Goal: Task Accomplishment & Management: Use online tool/utility

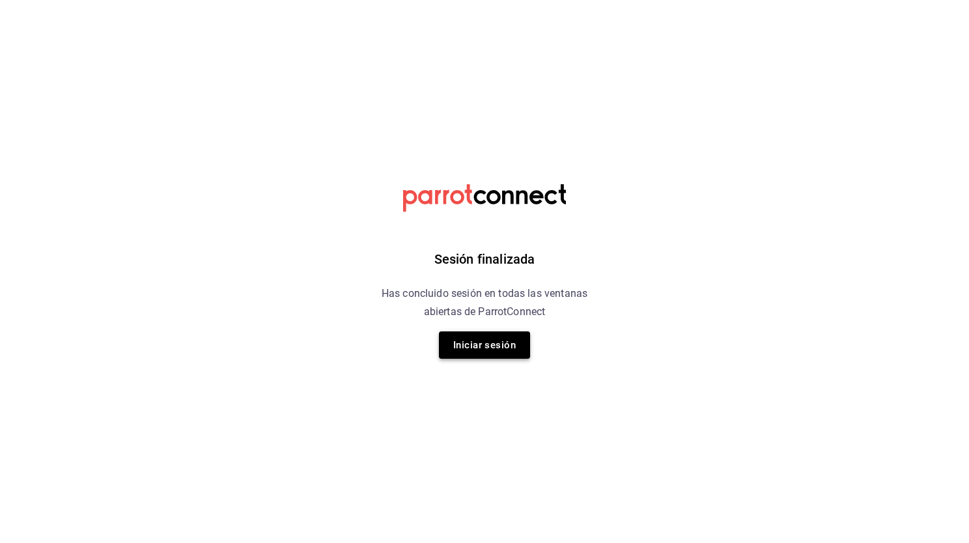
click at [483, 342] on button "Iniciar sesión" at bounding box center [484, 345] width 91 height 27
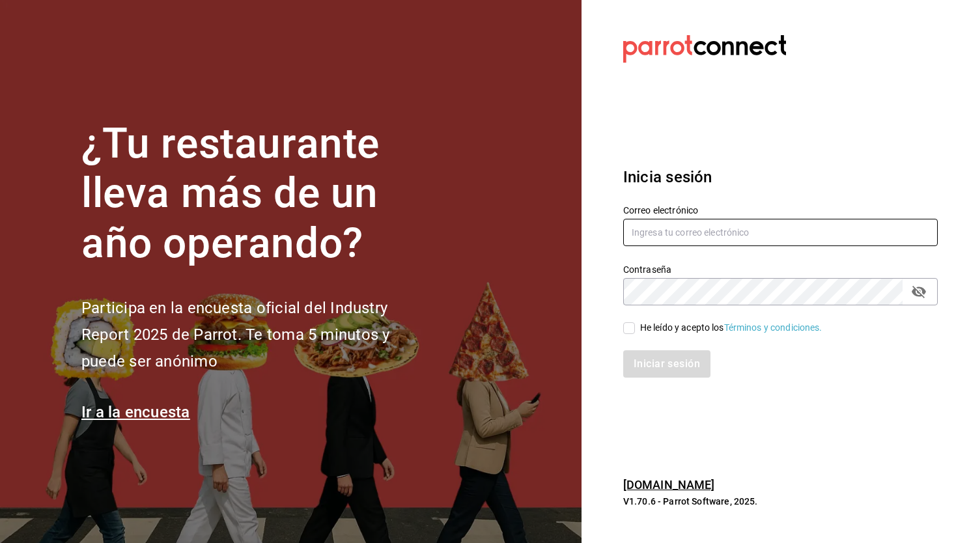
type input "[EMAIL_ADDRESS][DOMAIN_NAME]"
click at [698, 227] on input "[EMAIL_ADDRESS][DOMAIN_NAME]" at bounding box center [780, 232] width 315 height 27
click at [621, 314] on div "He leído y acepto los Términos y condiciones." at bounding box center [773, 321] width 330 height 30
click at [623, 317] on div "He leído y acepto los Términos y condiciones." at bounding box center [773, 321] width 330 height 30
click at [626, 326] on input "He leído y acepto los Términos y condiciones." at bounding box center [629, 328] width 12 height 12
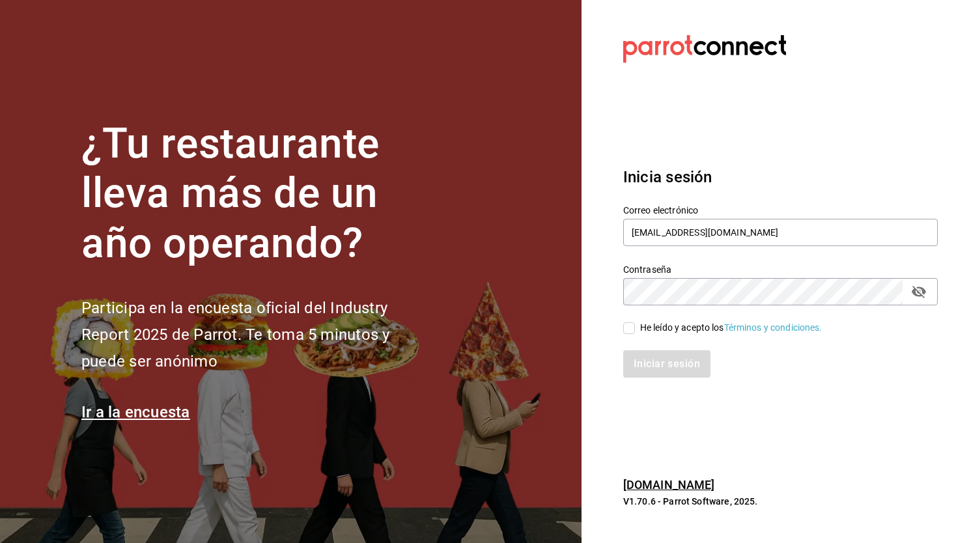
checkbox input "true"
click at [646, 367] on button "Iniciar sesión" at bounding box center [667, 363] width 89 height 27
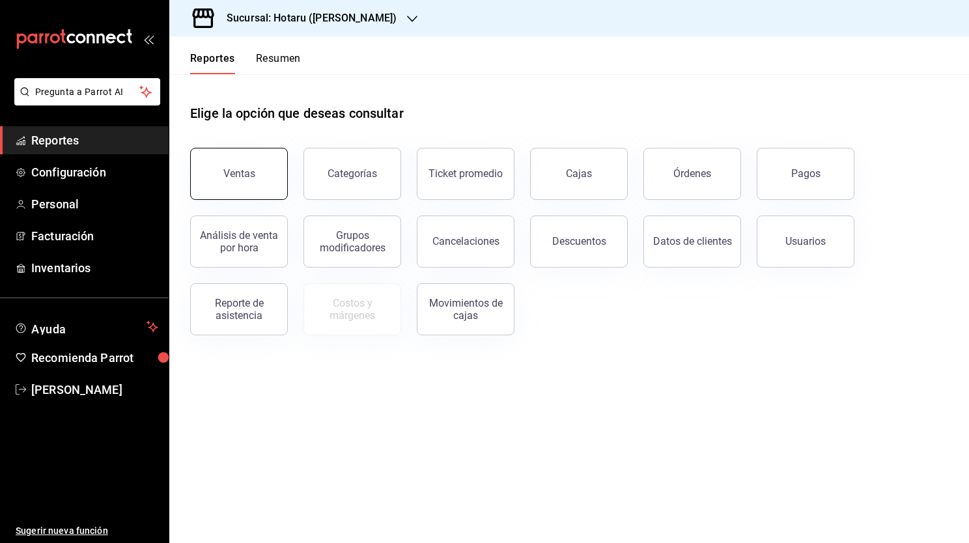
click at [257, 181] on button "Ventas" at bounding box center [239, 174] width 98 height 52
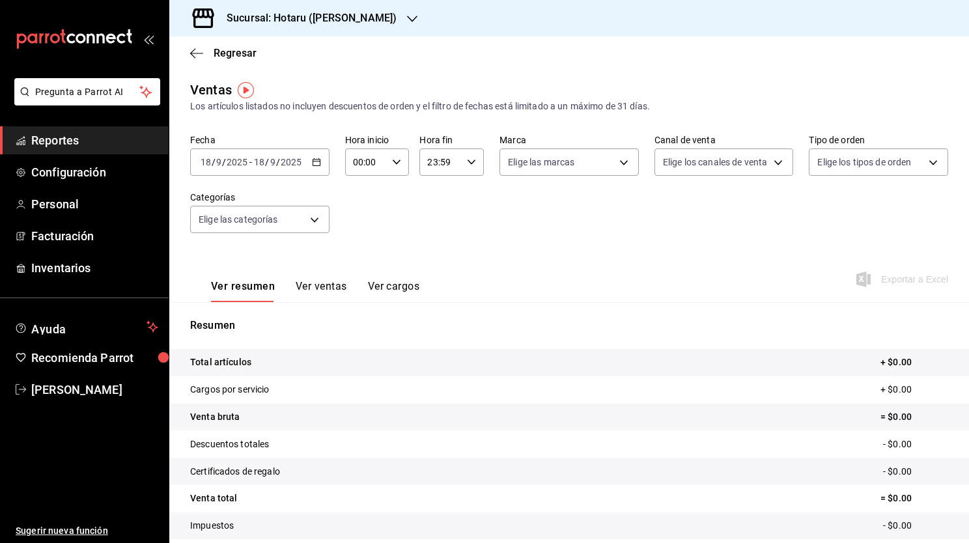
click at [316, 171] on div "[DATE] [DATE] - [DATE] [DATE]" at bounding box center [259, 162] width 139 height 27
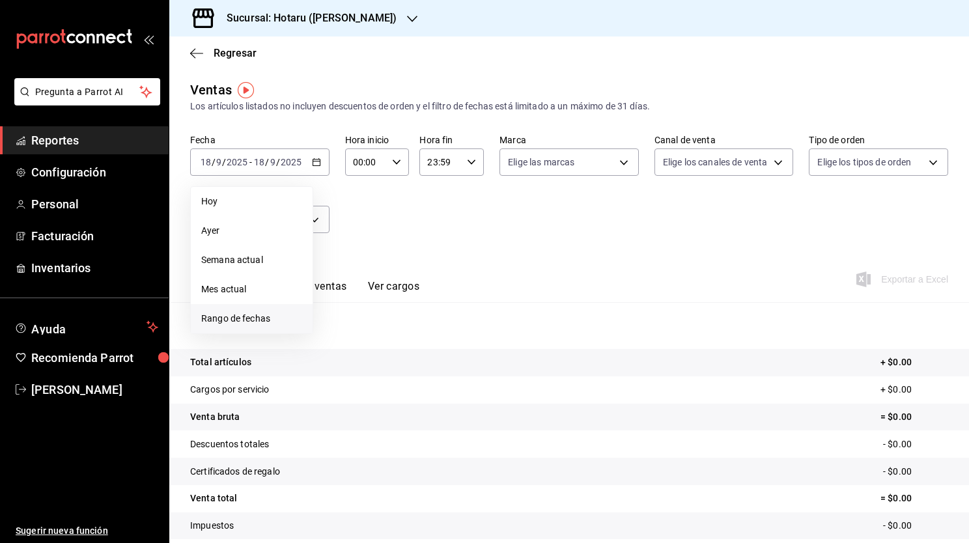
click at [261, 322] on span "Rango de fechas" at bounding box center [251, 319] width 101 height 14
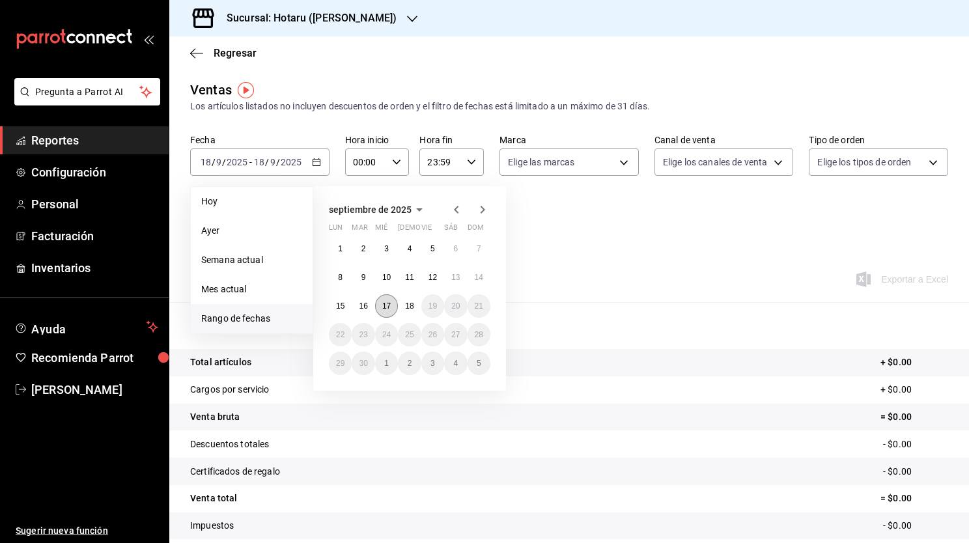
click at [390, 304] on abbr "17" at bounding box center [386, 306] width 8 height 9
click at [410, 307] on abbr "18" at bounding box center [409, 306] width 8 height 9
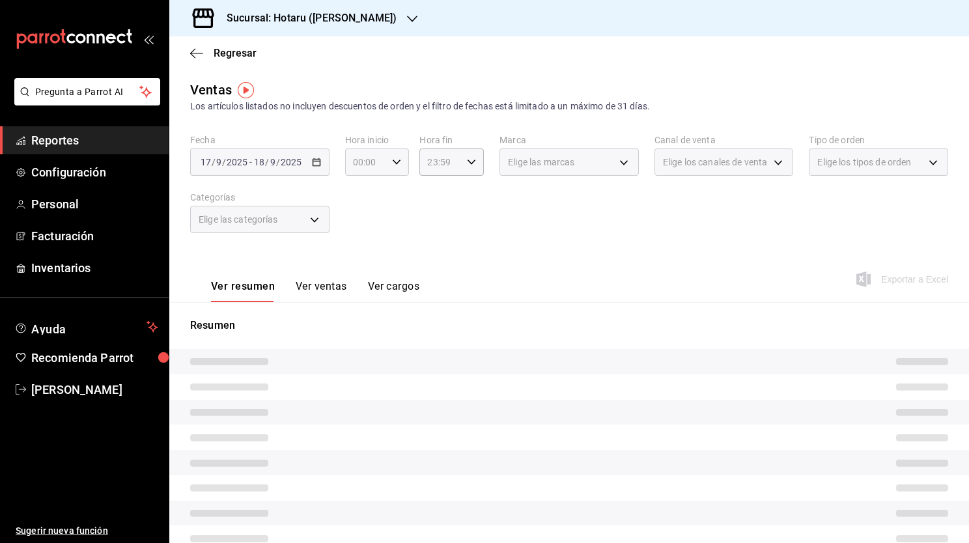
click at [391, 171] on div "00:00 Hora inicio" at bounding box center [377, 162] width 64 height 27
click at [358, 235] on button "01" at bounding box center [359, 227] width 27 height 26
type input "01:00"
click at [361, 244] on button "05" at bounding box center [359, 248] width 27 height 26
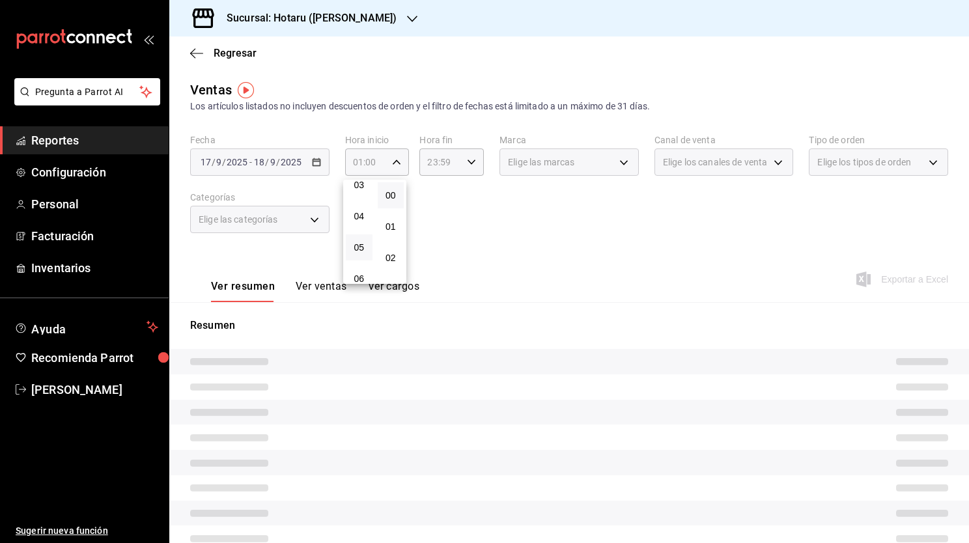
type input "05:00"
click at [358, 253] on span "05" at bounding box center [359, 247] width 11 height 10
click at [354, 253] on span "05" at bounding box center [359, 247] width 11 height 10
click at [446, 165] on div at bounding box center [484, 271] width 969 height 543
click at [476, 161] on div "23:59 Hora fin" at bounding box center [452, 162] width 64 height 27
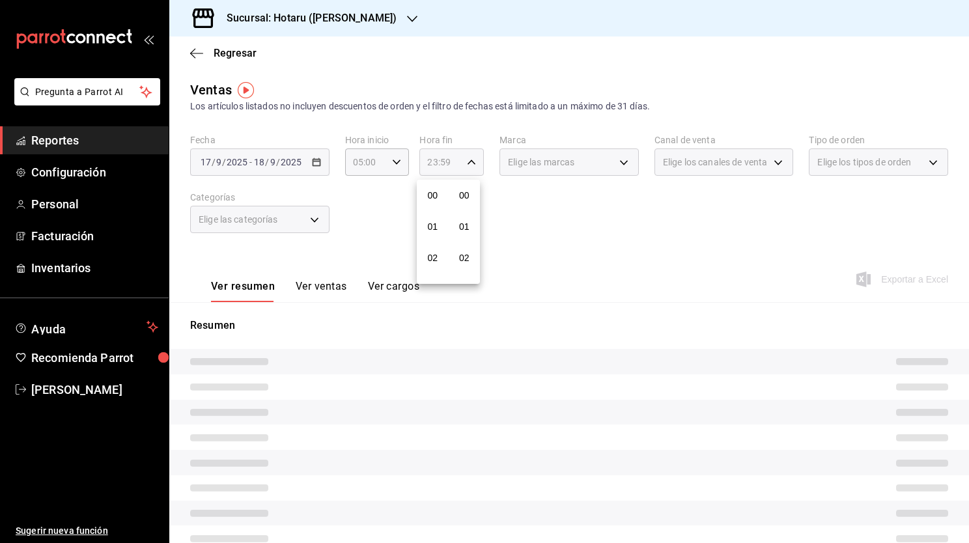
scroll to position [1803, 0]
click at [437, 207] on span "21" at bounding box center [432, 206] width 11 height 10
type input "21:59"
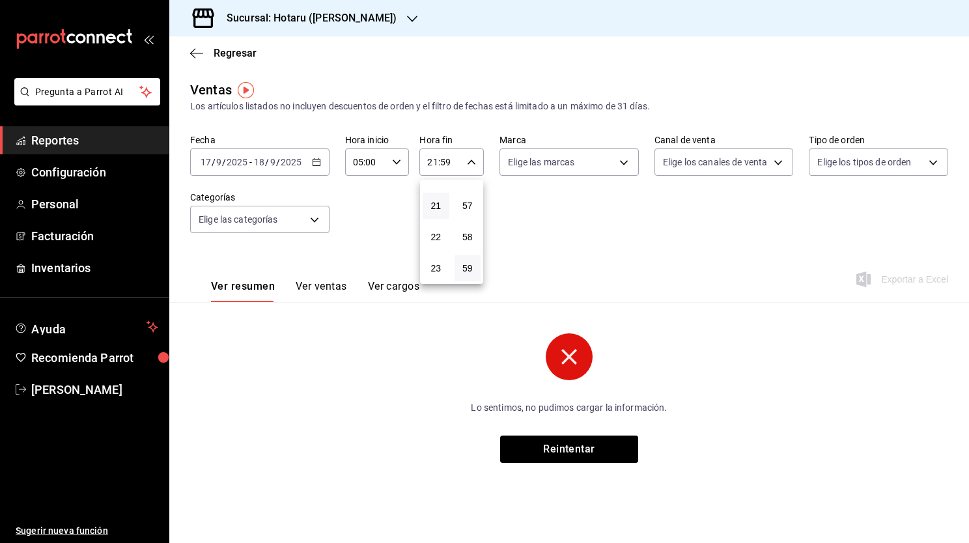
click at [554, 244] on div at bounding box center [484, 271] width 969 height 543
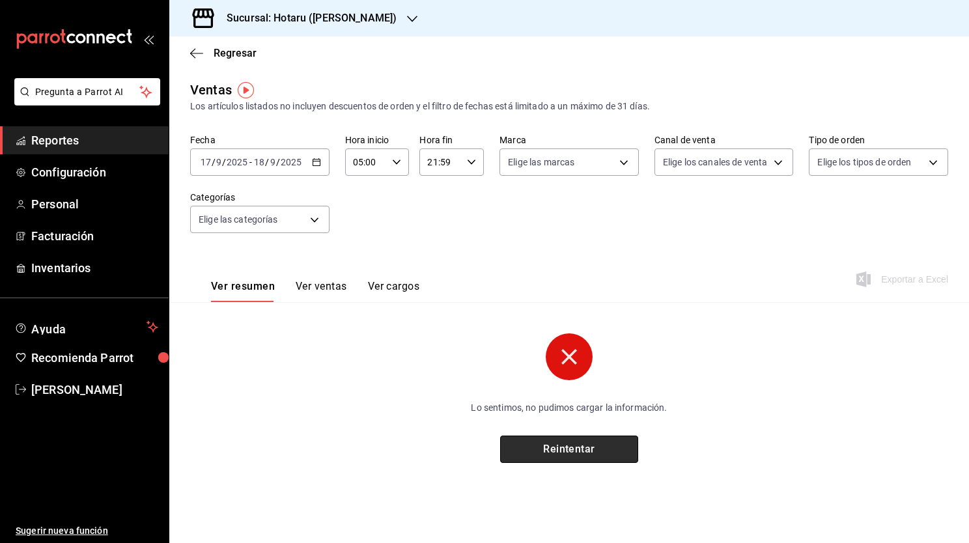
click at [568, 460] on button "Reintentar" at bounding box center [569, 449] width 138 height 27
click at [575, 425] on div "Lo sentimos, no pudimos cargar la información. Reintentar" at bounding box center [569, 399] width 391 height 130
click at [565, 442] on button "Reintentar" at bounding box center [569, 449] width 138 height 27
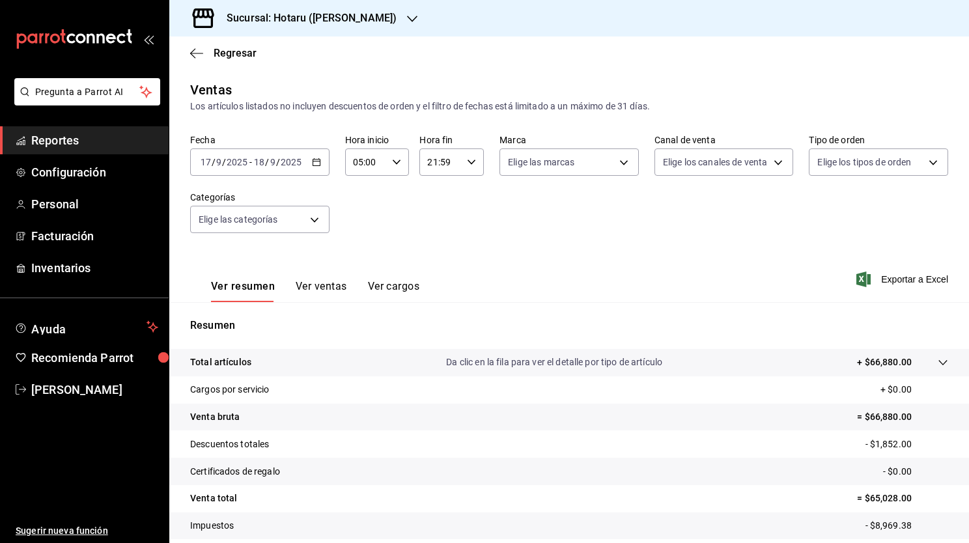
scroll to position [80, 0]
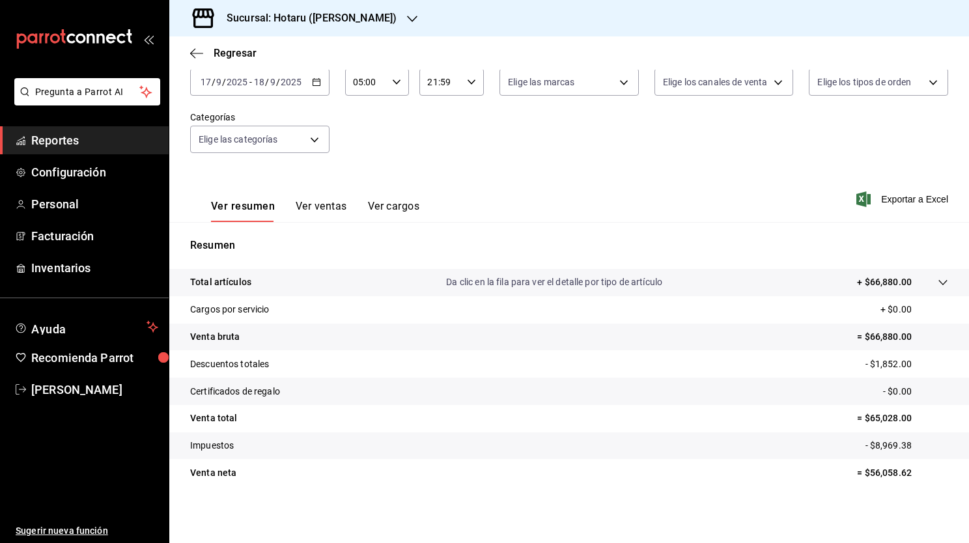
click at [316, 84] on icon "button" at bounding box center [316, 82] width 9 height 9
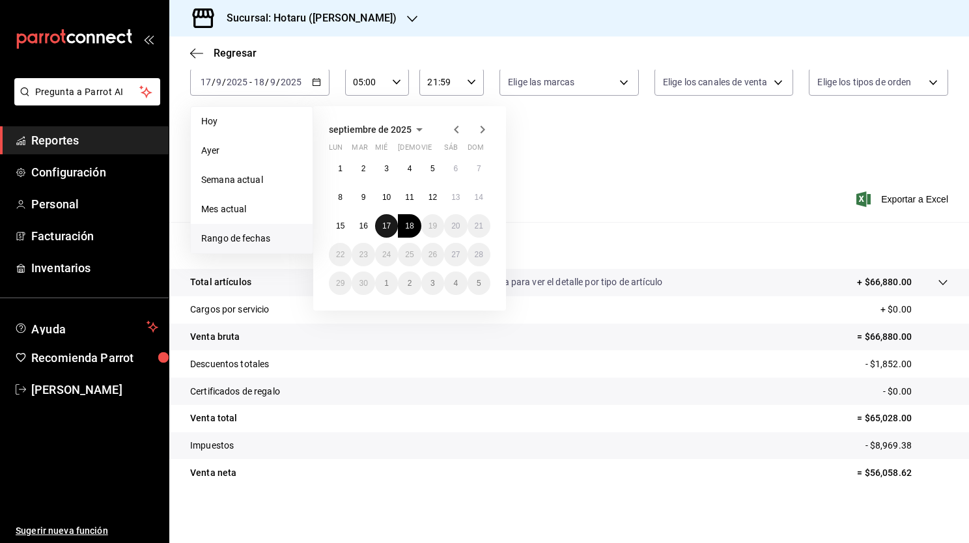
click at [393, 228] on button "17" at bounding box center [386, 225] width 23 height 23
click at [412, 231] on button "18" at bounding box center [409, 225] width 23 height 23
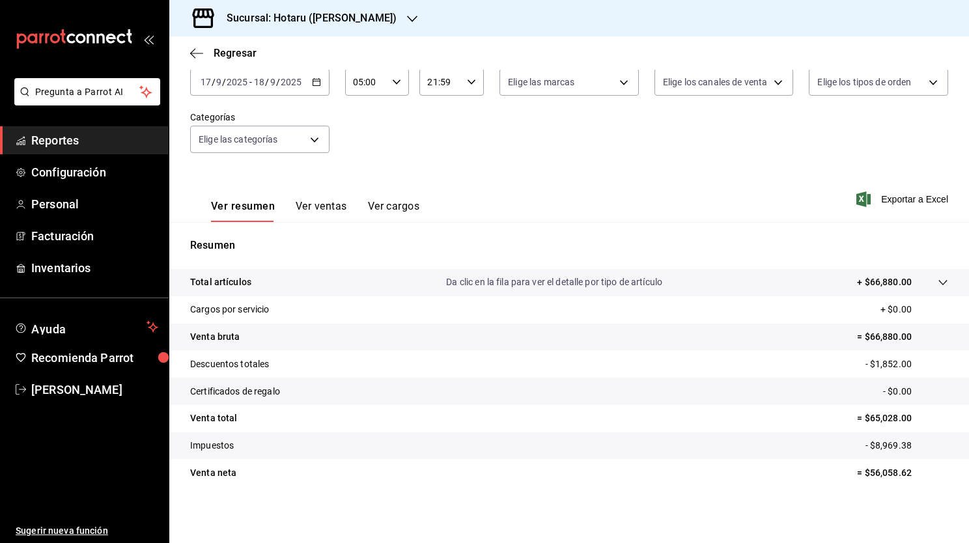
click at [383, 86] on input "05:00" at bounding box center [366, 82] width 42 height 26
click at [357, 118] on span "05" at bounding box center [359, 112] width 11 height 10
click at [349, 110] on button "05" at bounding box center [359, 113] width 27 height 26
drag, startPoint x: 962, startPoint y: 246, endPoint x: 964, endPoint y: 172, distance: 74.3
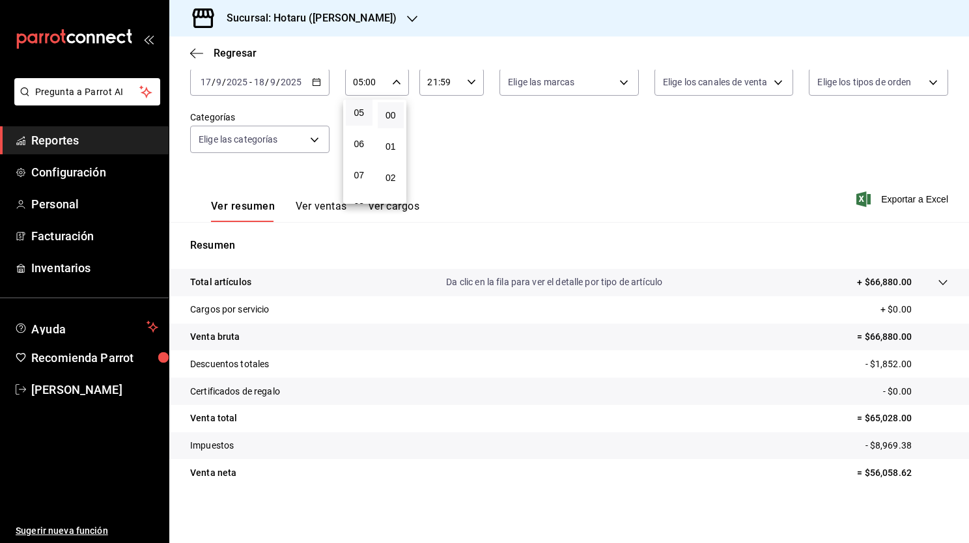
click at [964, 172] on div at bounding box center [484, 271] width 969 height 543
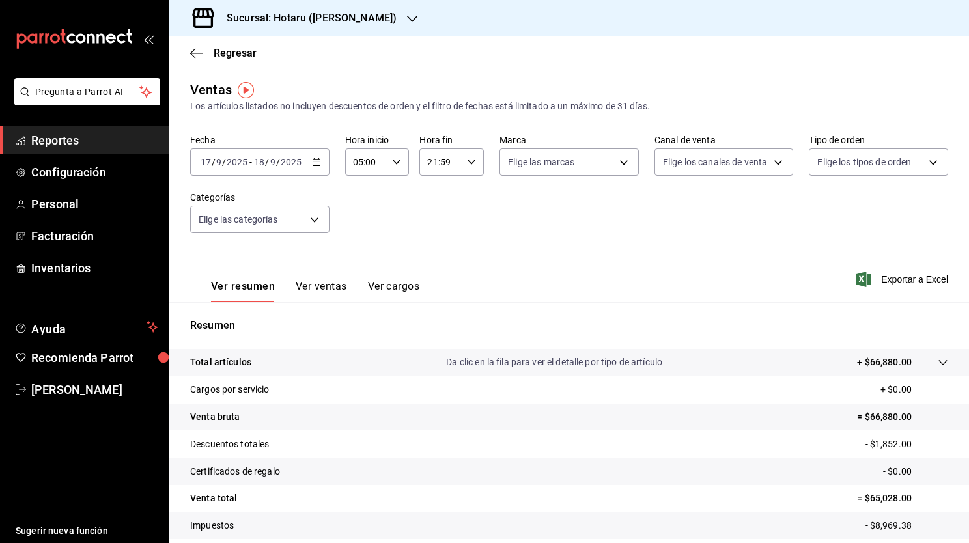
click at [407, 19] on icon "button" at bounding box center [412, 19] width 10 height 10
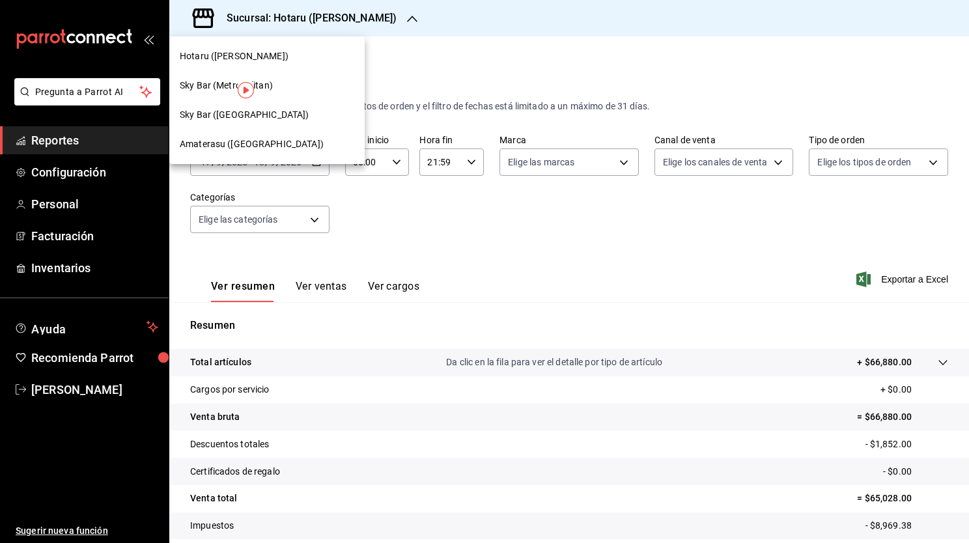
click at [300, 153] on div "Amaterasu (Metropolitan)" at bounding box center [266, 144] width 195 height 29
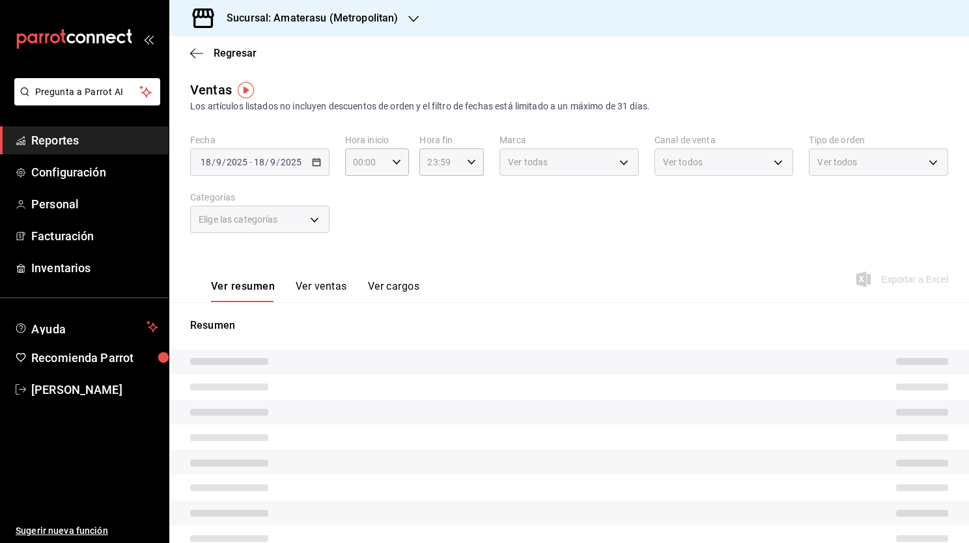
type input "05:00"
type input "21:59"
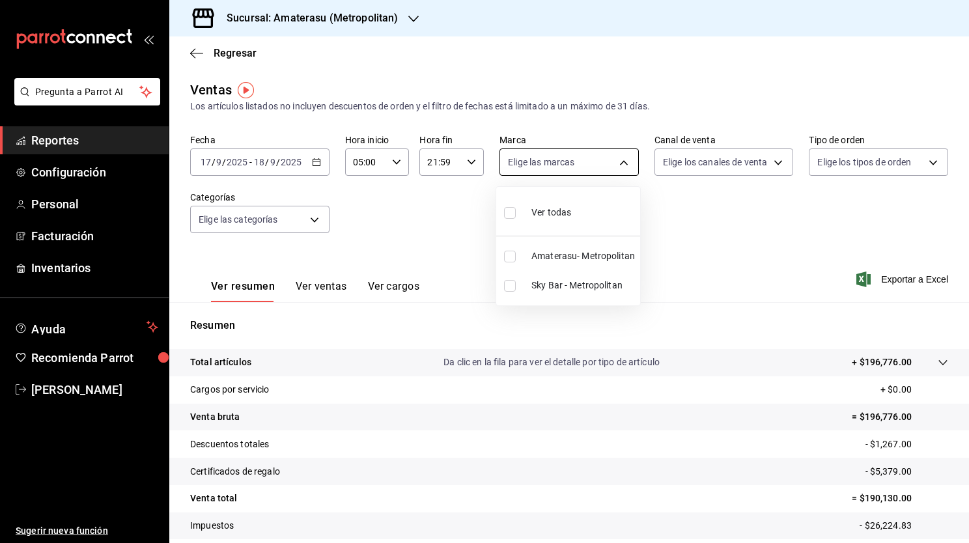
click at [581, 165] on body "Pregunta a Parrot AI Reportes Configuración Personal Facturación Inventarios Ay…" at bounding box center [484, 271] width 969 height 543
click at [508, 278] on li "Sky Bar - Metropolitan" at bounding box center [568, 285] width 144 height 29
type input "f3afaab8-8c3d-4e49-a299-af9bdf6027b2"
checkbox input "true"
drag, startPoint x: 964, startPoint y: 364, endPoint x: 964, endPoint y: 478, distance: 114.7
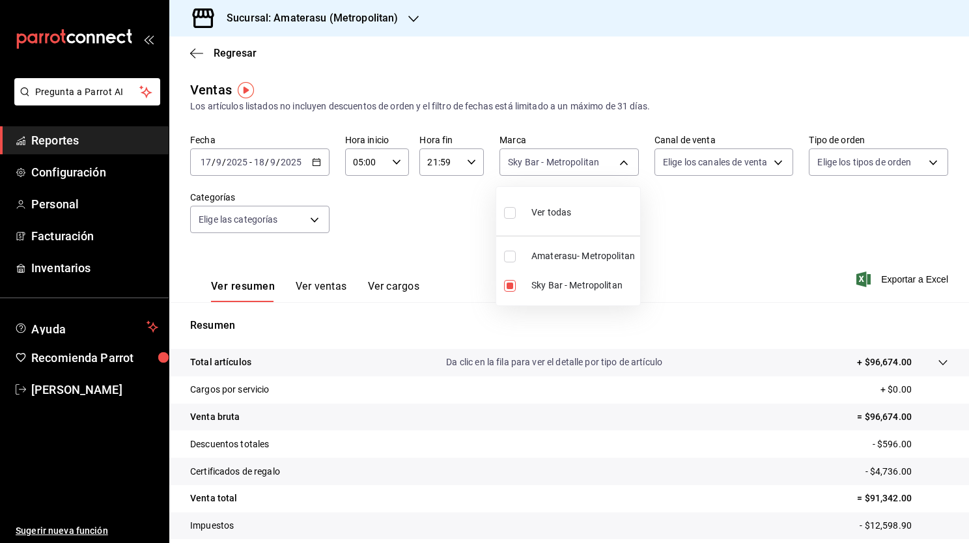
click at [964, 478] on div at bounding box center [484, 271] width 969 height 543
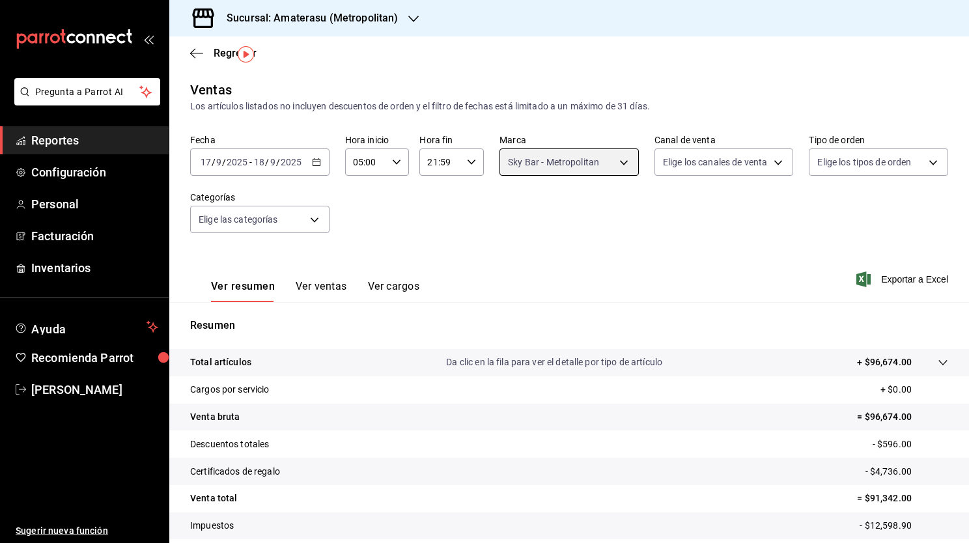
scroll to position [76, 0]
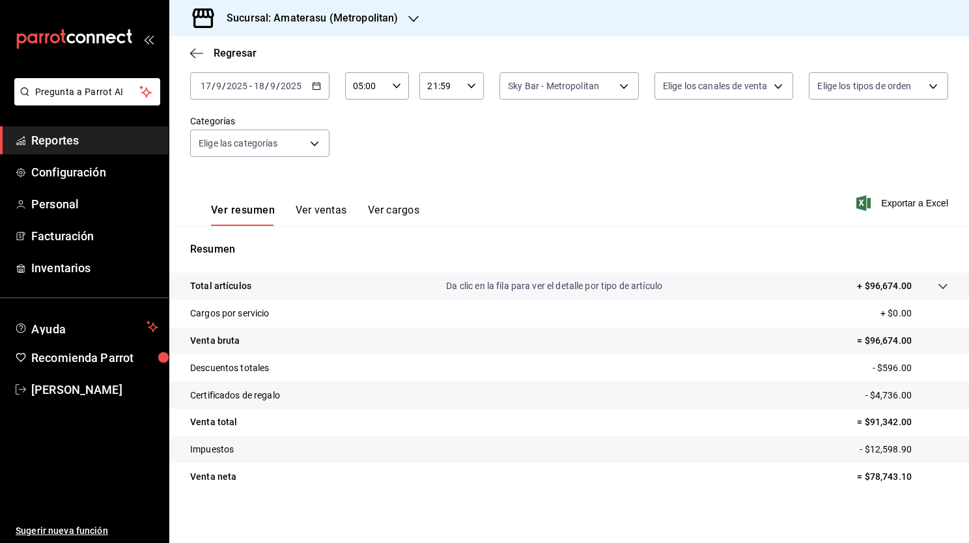
click at [938, 285] on icon at bounding box center [943, 286] width 10 height 10
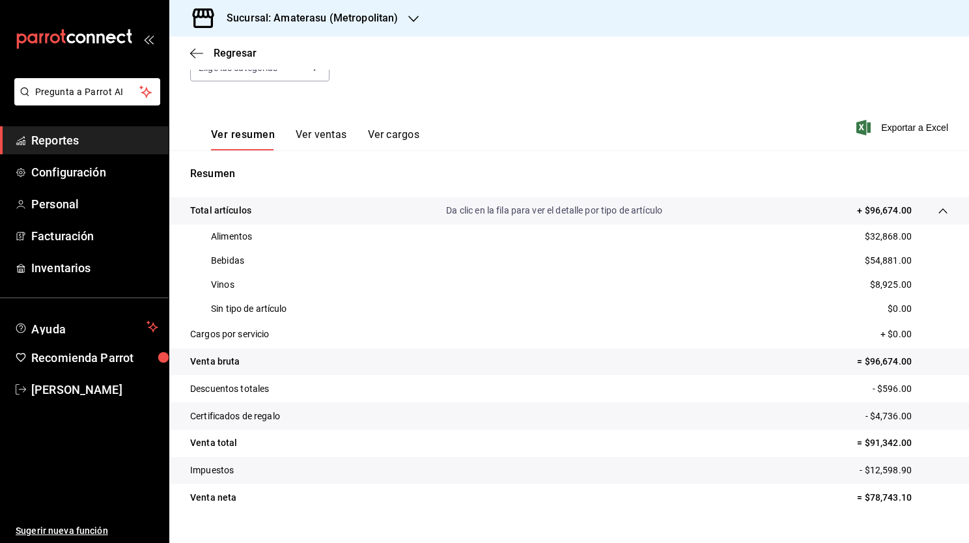
scroll to position [177, 0]
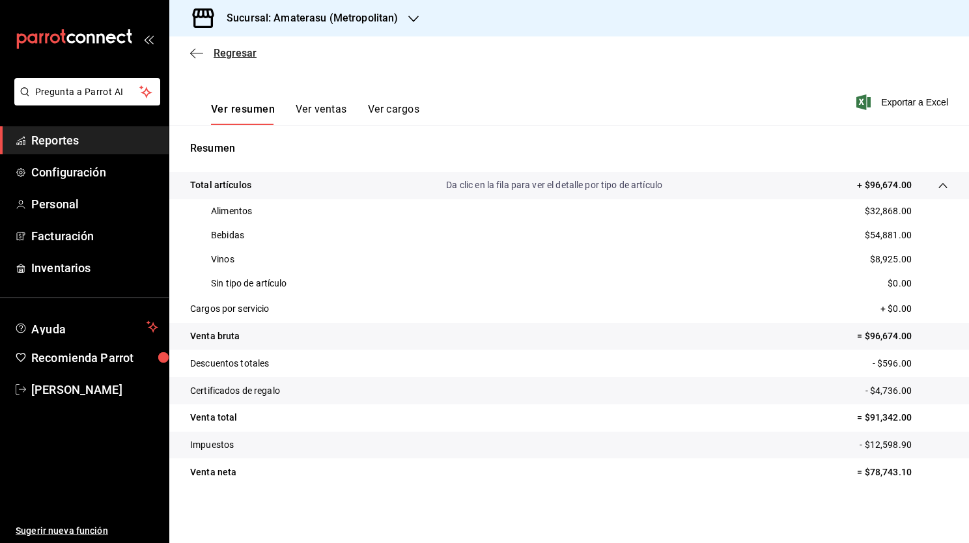
click at [193, 52] on icon "button" at bounding box center [196, 54] width 13 height 12
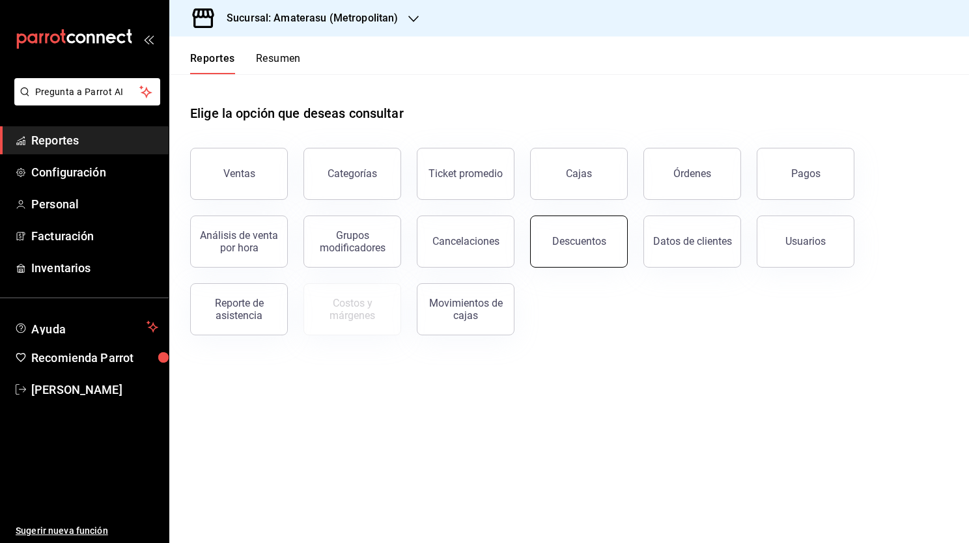
click at [573, 246] on div "Descuentos" at bounding box center [579, 241] width 54 height 12
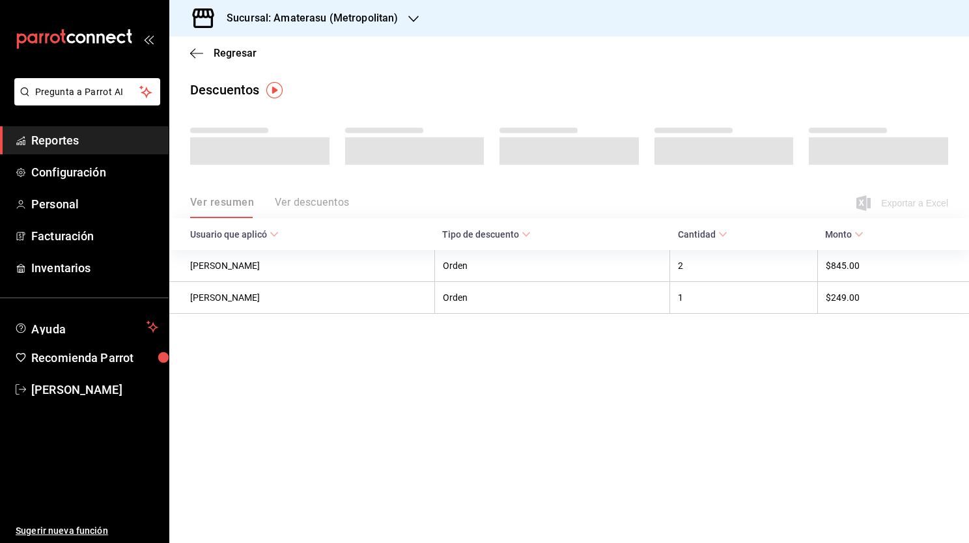
click at [305, 214] on div "Ver resumen Ver descuentos" at bounding box center [269, 207] width 159 height 22
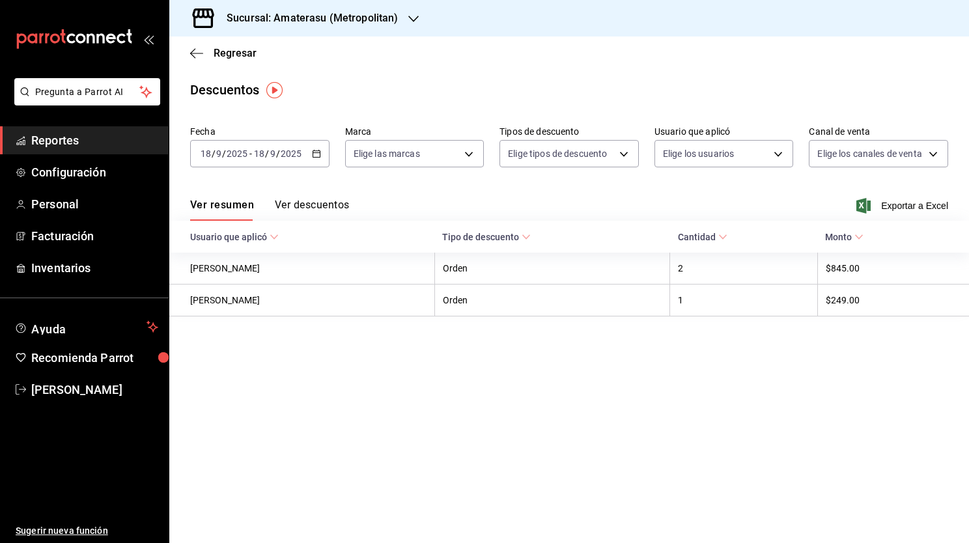
click at [321, 205] on button "Ver descuentos" at bounding box center [312, 210] width 74 height 22
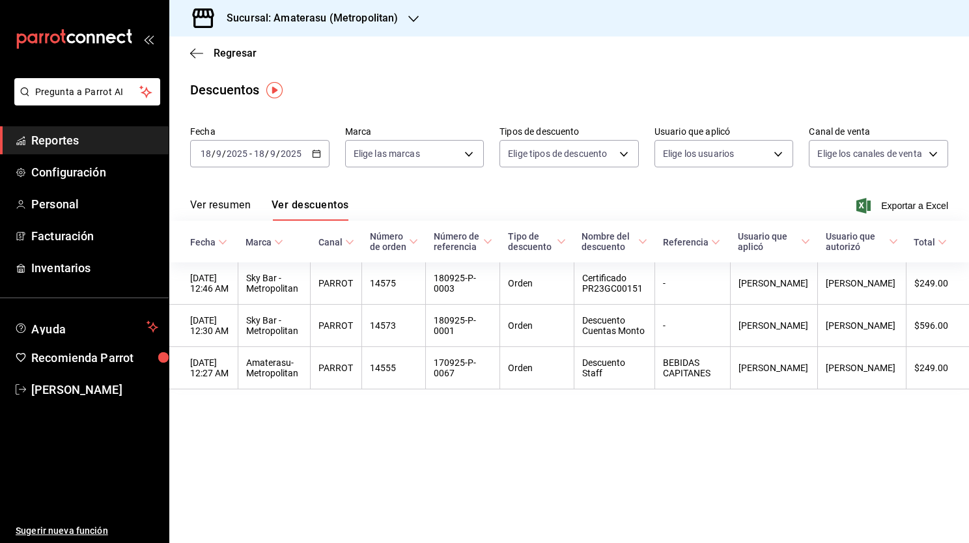
click at [189, 53] on div "Regresar" at bounding box center [569, 52] width 800 height 33
click at [192, 51] on icon "button" at bounding box center [192, 53] width 5 height 10
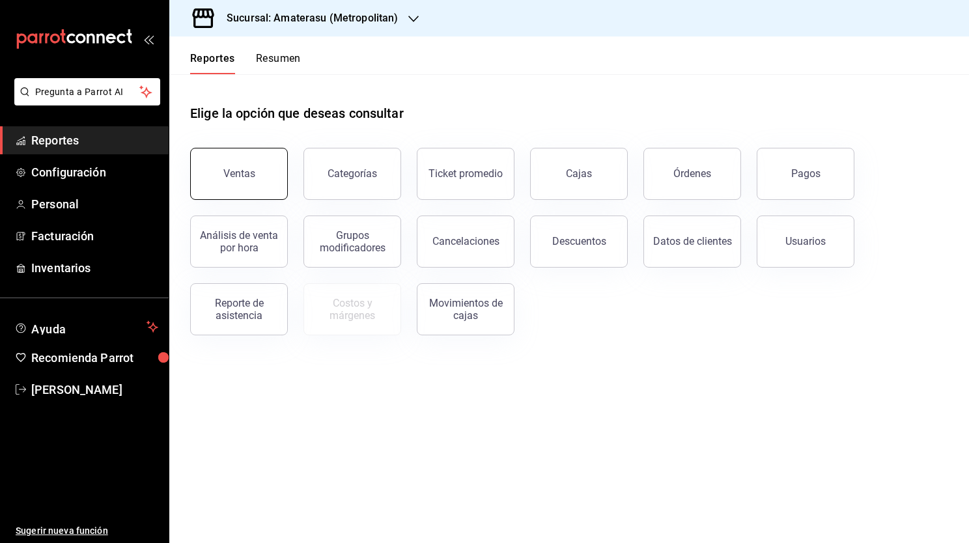
click at [214, 161] on button "Ventas" at bounding box center [239, 174] width 98 height 52
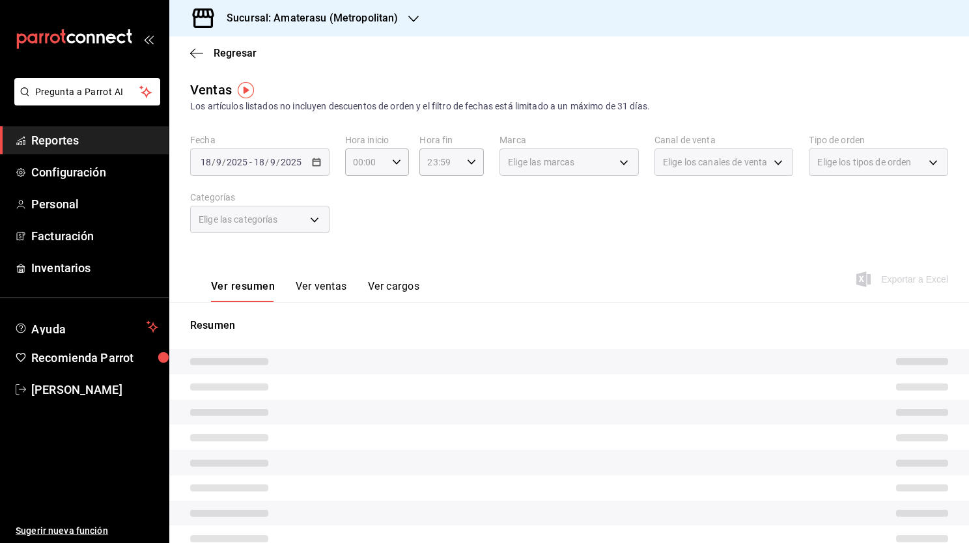
click at [327, 291] on button "Ver ventas" at bounding box center [321, 291] width 51 height 22
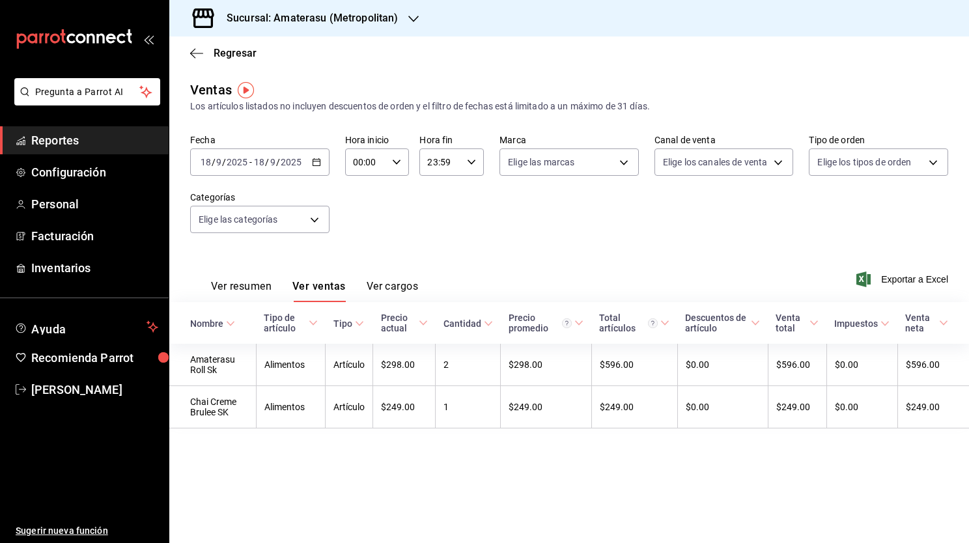
click at [325, 166] on div "2025-09-18 18 / 9 / 2025 - 2025-09-18 18 / 9 / 2025" at bounding box center [259, 162] width 139 height 27
click at [274, 312] on span "Rango de fechas" at bounding box center [251, 319] width 101 height 14
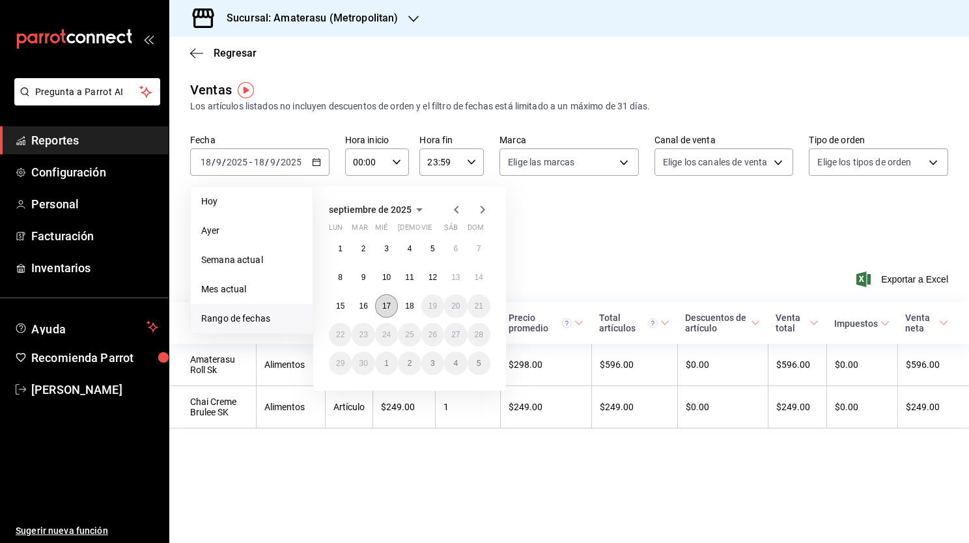
click at [380, 305] on button "17" at bounding box center [386, 305] width 23 height 23
click at [398, 306] on button "18" at bounding box center [409, 305] width 23 height 23
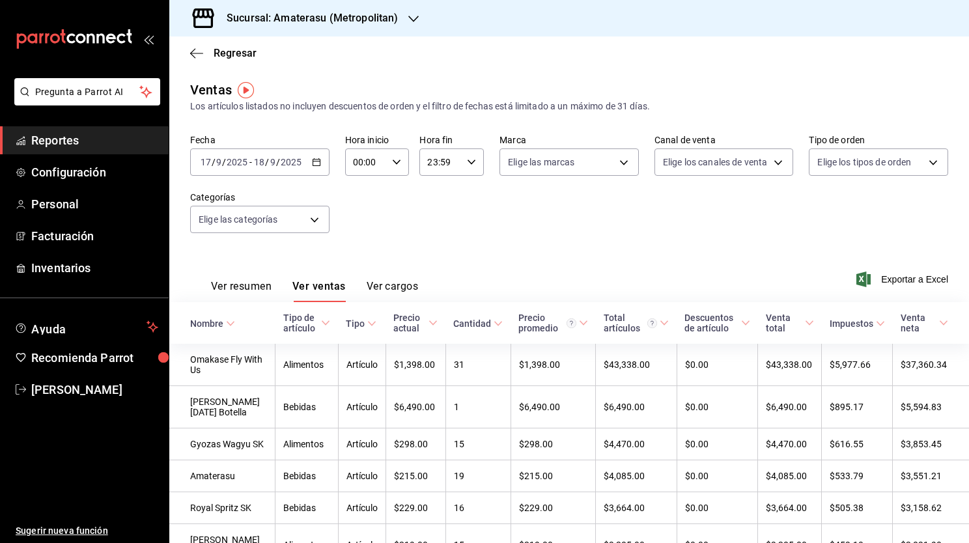
click at [392, 164] on icon "button" at bounding box center [396, 162] width 9 height 9
click at [358, 268] on button "02" at bounding box center [359, 258] width 27 height 26
type input "02:00"
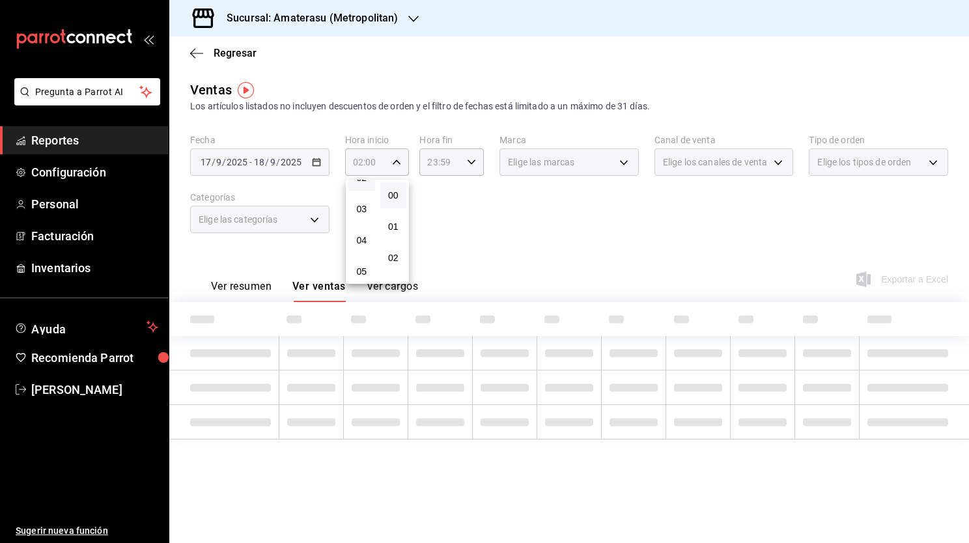
scroll to position [104, 0]
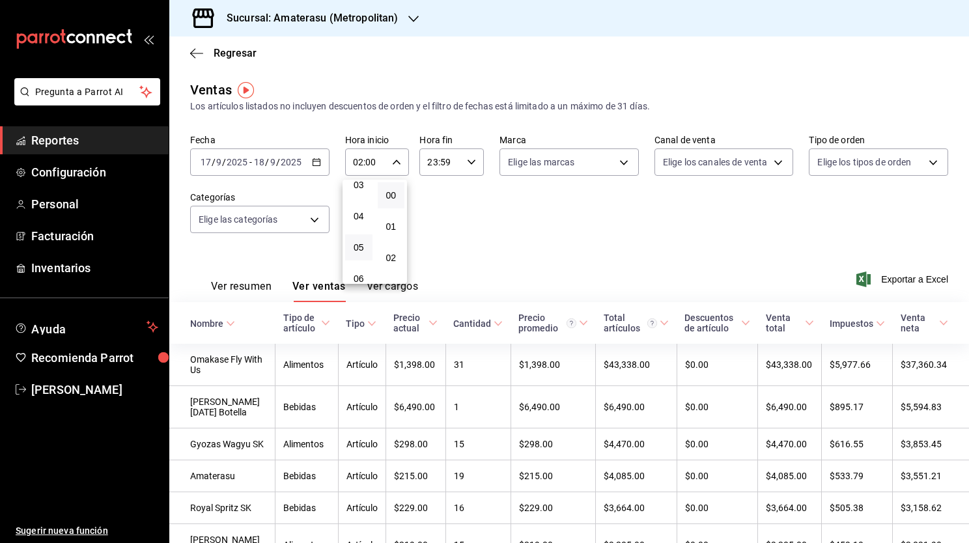
click at [359, 258] on button "05" at bounding box center [358, 248] width 27 height 26
type input "05:00"
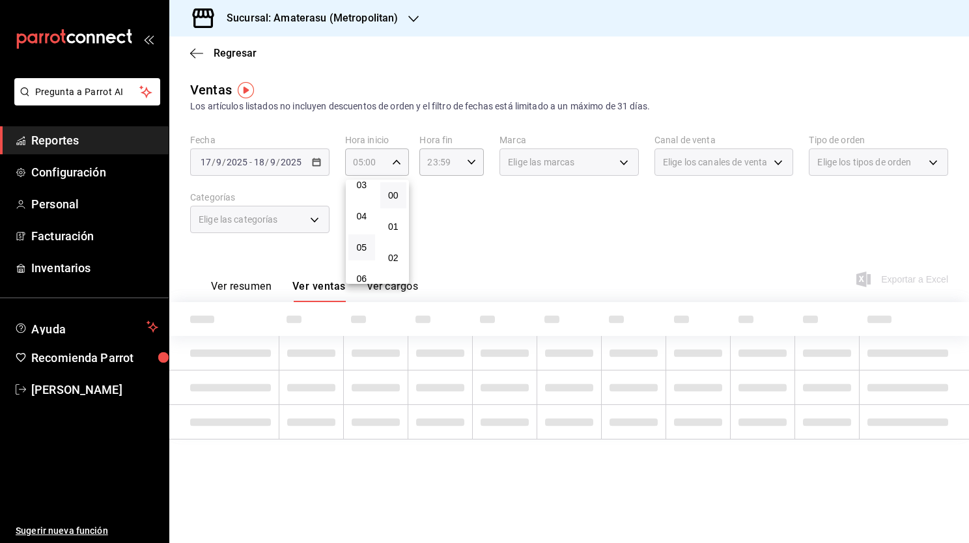
click at [603, 174] on div at bounding box center [484, 271] width 969 height 543
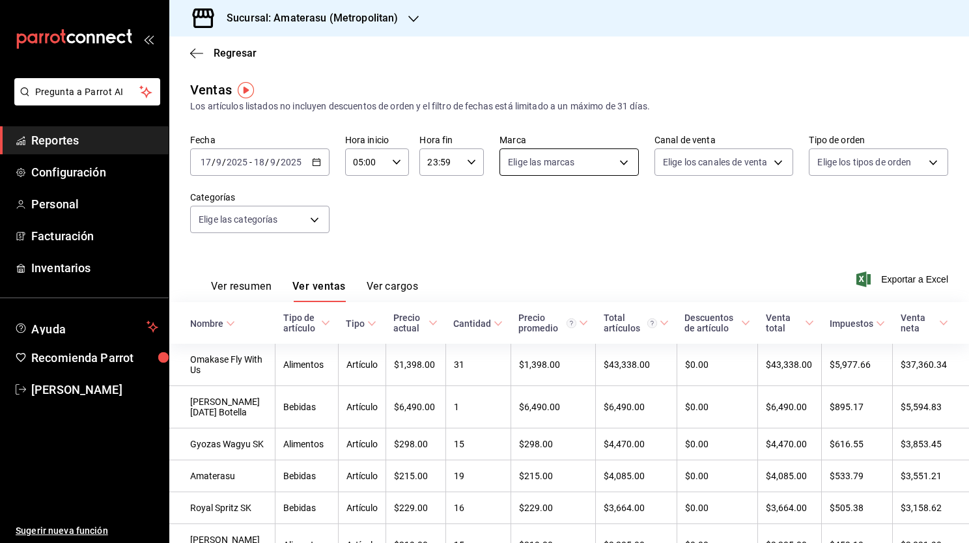
click at [606, 171] on body "Pregunta a Parrot AI Reportes Configuración Personal Facturación Inventarios Ay…" at bounding box center [484, 271] width 969 height 543
click at [507, 286] on input "checkbox" at bounding box center [510, 286] width 12 height 12
checkbox input "true"
type input "f3afaab8-8c3d-4e49-a299-af9bdf6027b2"
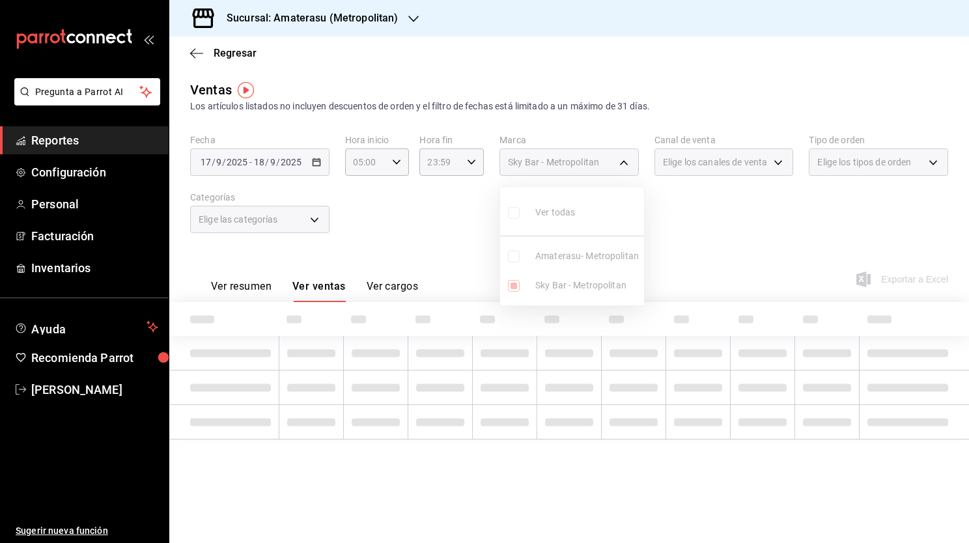
click at [719, 241] on div at bounding box center [484, 271] width 969 height 543
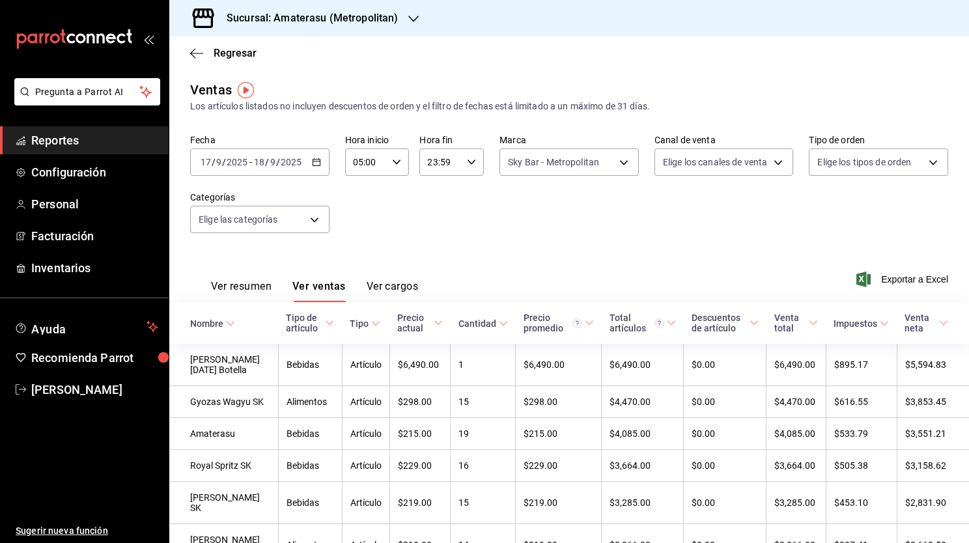
click at [719, 241] on div "Fecha 2025-09-17 17 / 9 / 2025 - 2025-09-18 18 / 9 / 2025 Hora inicio 05:00 Hor…" at bounding box center [569, 191] width 758 height 115
click at [889, 281] on span "Exportar a Excel" at bounding box center [903, 280] width 89 height 16
